Goal: Obtain resource: Obtain resource

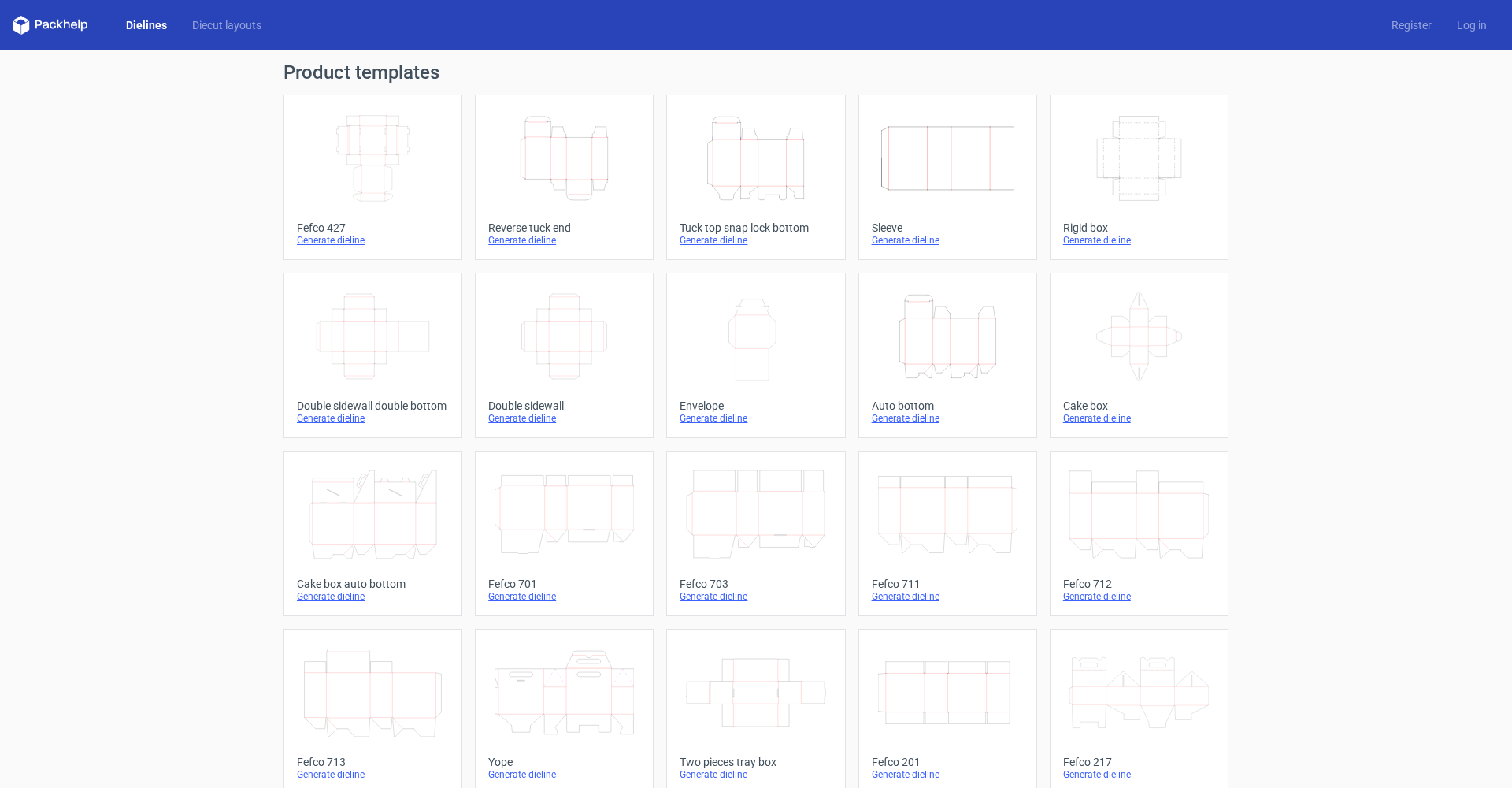
click at [756, 174] on icon "Height Depth Width" at bounding box center [756, 158] width 140 height 88
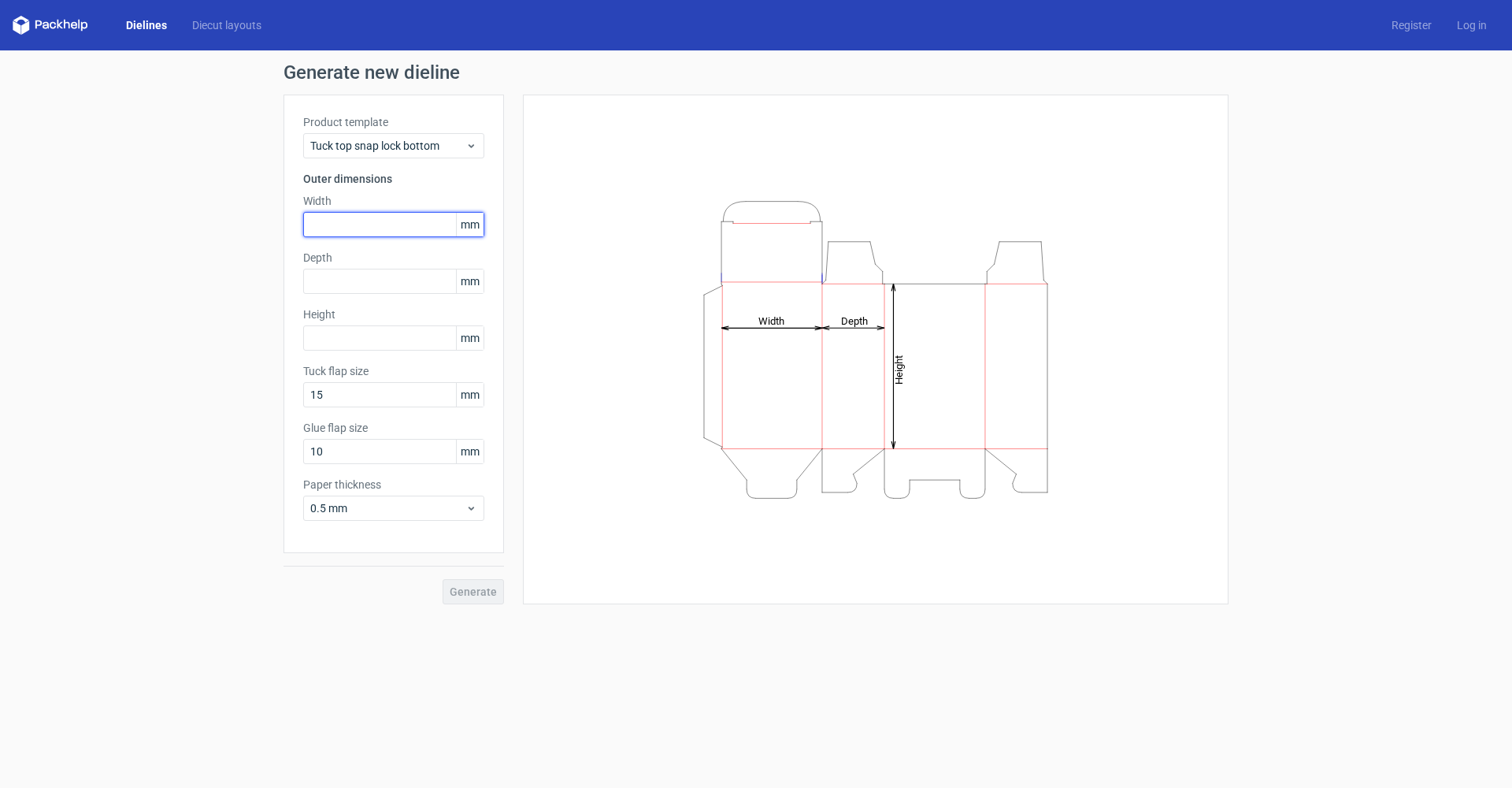
click at [340, 219] on input "text" at bounding box center [394, 224] width 181 height 25
type input "250"
click at [372, 275] on input "text" at bounding box center [394, 281] width 181 height 25
type input "5"
type input "285"
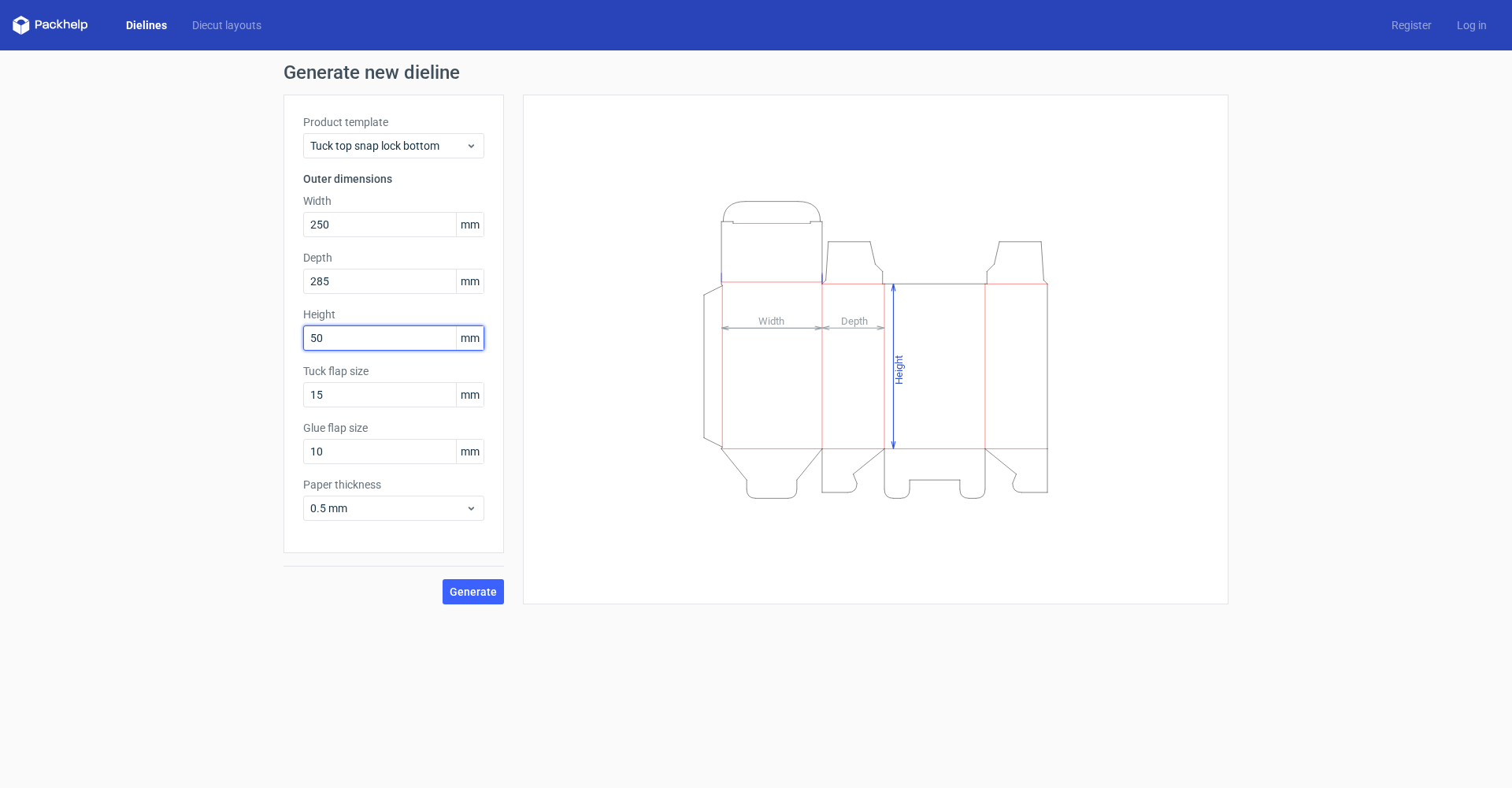
type input "50"
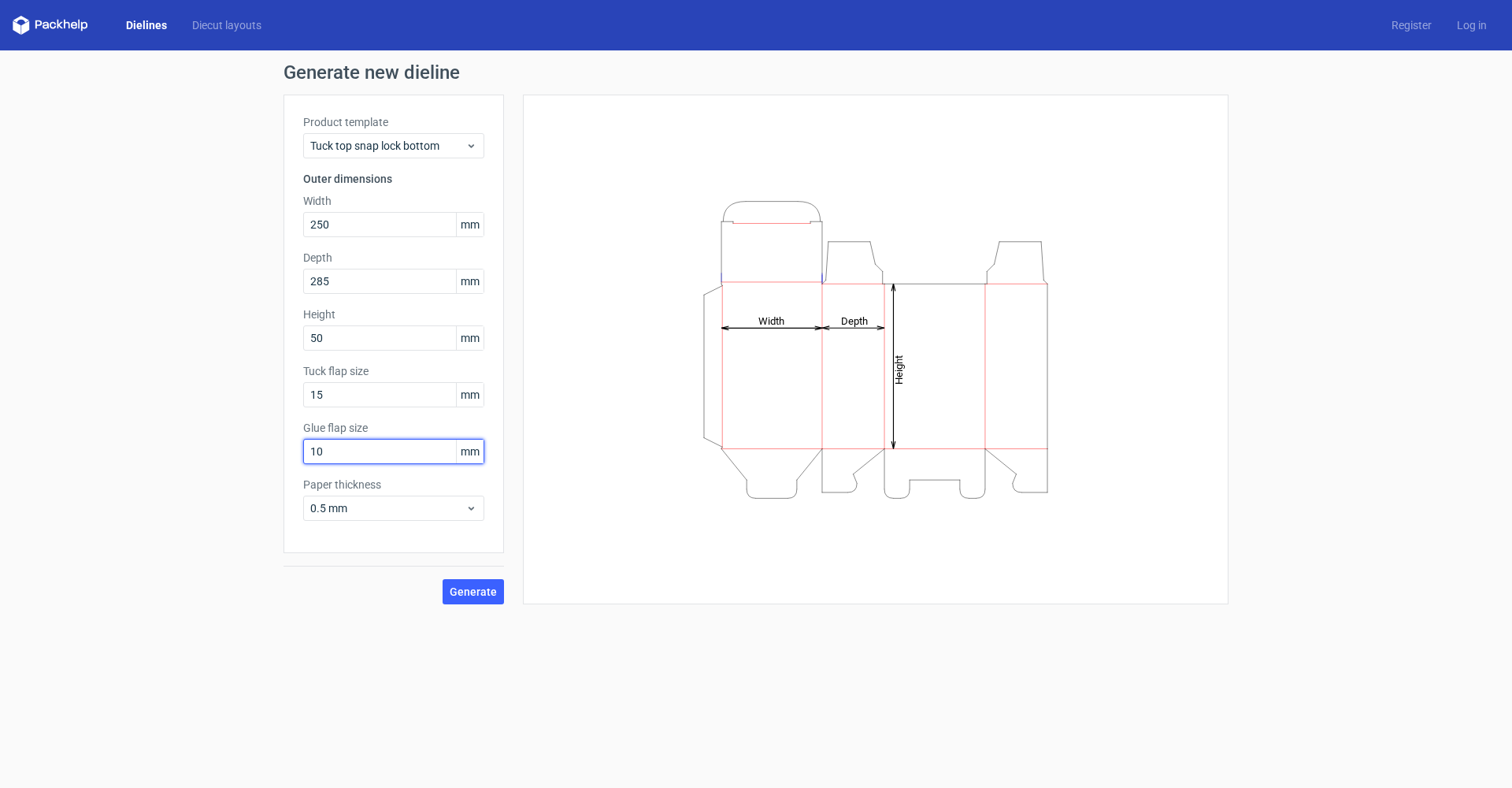
drag, startPoint x: 352, startPoint y: 449, endPoint x: 242, endPoint y: 449, distance: 110.0
click at [264, 449] on div "Generate new dieline Product template Tuck top snap lock bottom Outer dimension…" at bounding box center [756, 333] width 1512 height 566
type input "15"
click at [467, 597] on span "Generate" at bounding box center [473, 592] width 47 height 11
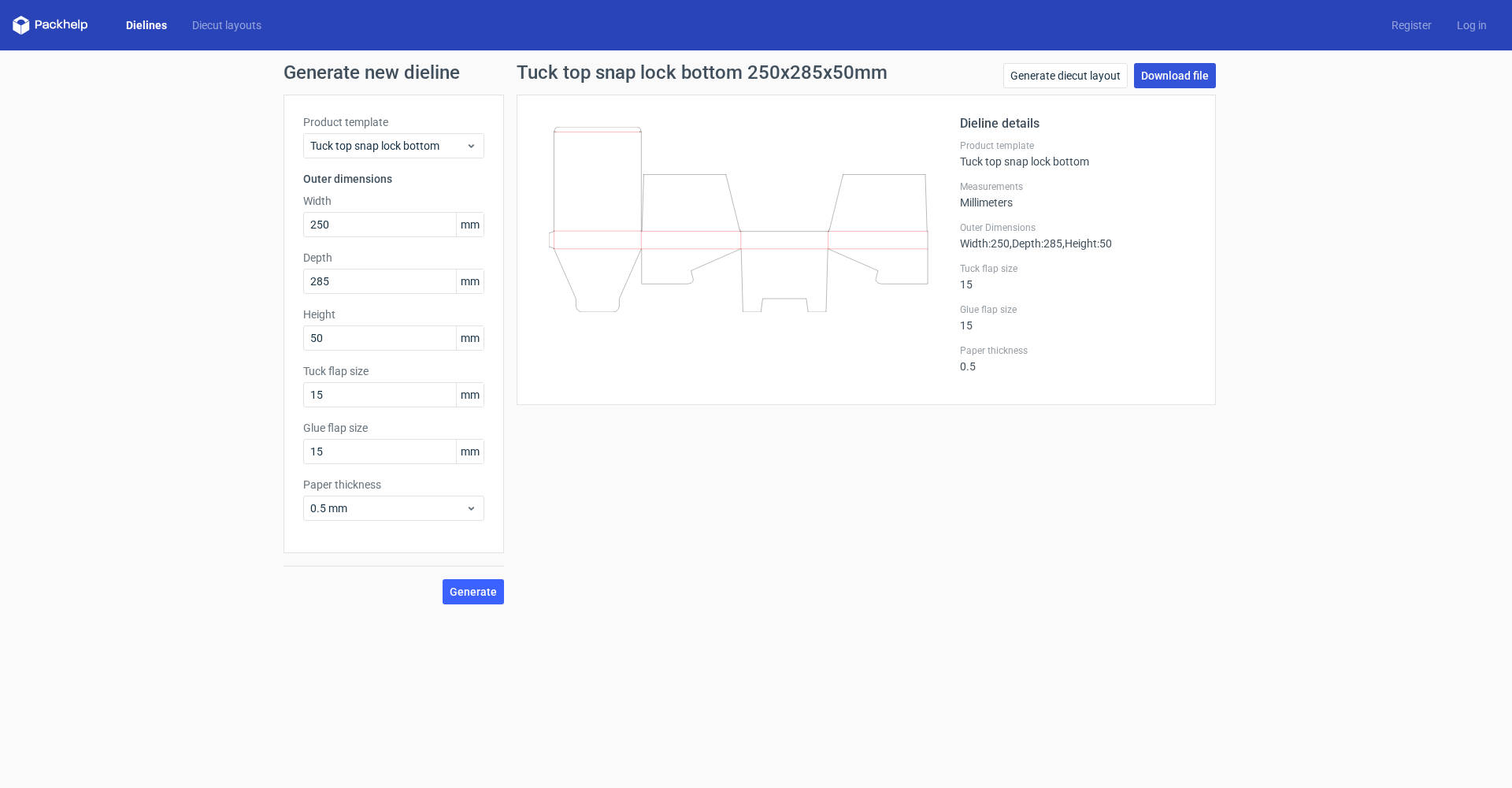
click at [1197, 71] on link "Download file" at bounding box center [1175, 76] width 82 height 25
